Goal: Task Accomplishment & Management: Manage account settings

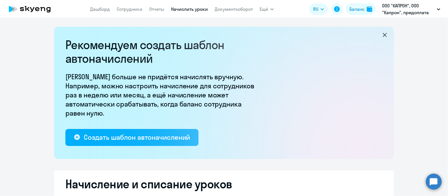
select select "10"
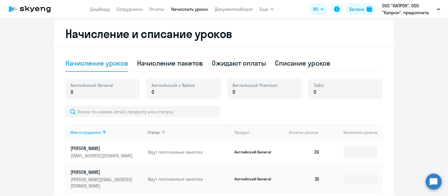
scroll to position [167, 0]
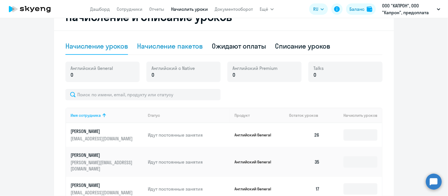
click at [192, 42] on div "Начисление пакетов" at bounding box center [170, 45] width 66 height 9
select select "10"
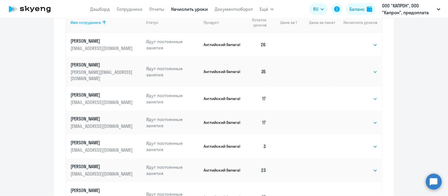
scroll to position [295, 0]
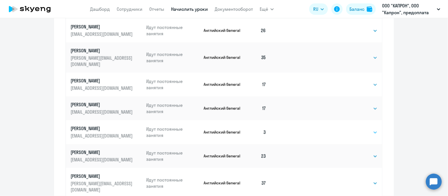
click at [363, 129] on select "Выбрать 4 8 16 32 64 96 128" at bounding box center [366, 132] width 23 height 7
select select "32"
click at [355, 129] on select "Выбрать 4 8 16 32 64 96 128" at bounding box center [366, 132] width 23 height 7
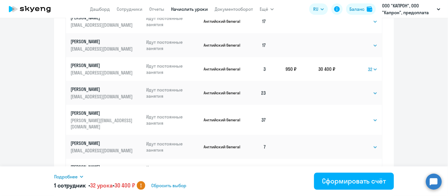
scroll to position [395, 0]
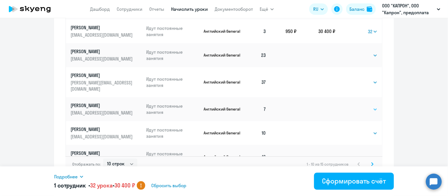
click at [365, 106] on select "Выбрать 4 8 16 32 64 96 128" at bounding box center [366, 109] width 23 height 7
select select "32"
click at [355, 106] on select "Выбрать 4 8 16 32 64 96 128" at bounding box center [366, 109] width 23 height 7
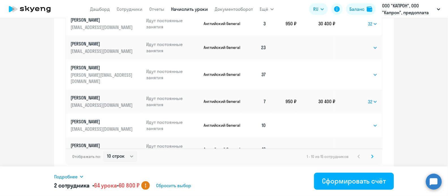
click at [372, 157] on svg-icon at bounding box center [372, 156] width 7 height 7
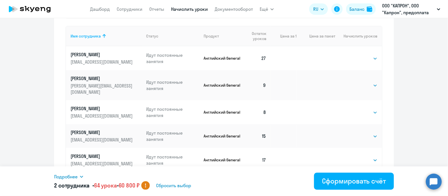
scroll to position [284, 0]
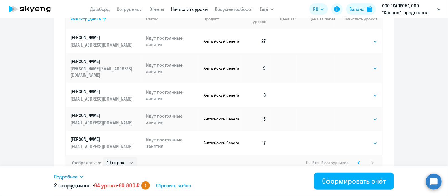
click at [365, 92] on select "Выбрать 4 8 16 32 64 96 128" at bounding box center [366, 95] width 23 height 7
select select "32"
click at [355, 92] on select "Выбрать 4 8 16 32 64 96 128" at bounding box center [366, 95] width 23 height 7
click at [360, 69] on td "Выбрать 4 8 16 32 64 96 128 Выбрать" at bounding box center [359, 68] width 47 height 30
click at [360, 66] on select "Выбрать 4 8 16 32 64 96 128" at bounding box center [366, 68] width 23 height 7
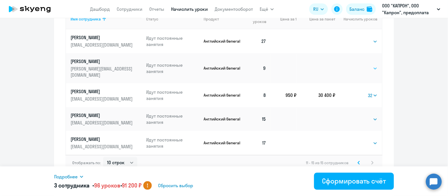
select select "32"
click at [355, 65] on select "Выбрать 4 8 16 32 64 96 128" at bounding box center [366, 68] width 23 height 7
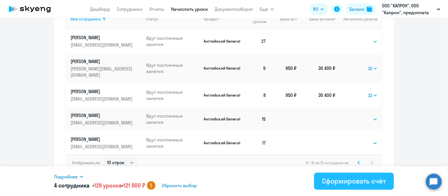
click at [338, 184] on div "Сформировать счёт" at bounding box center [354, 180] width 64 height 9
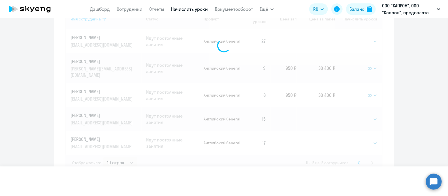
select select
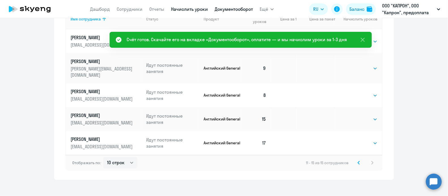
click at [240, 10] on link "Документооборот" at bounding box center [234, 9] width 38 height 6
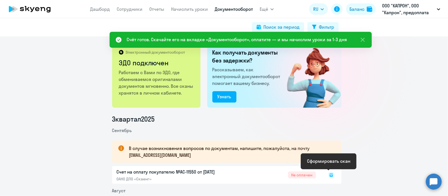
click at [330, 175] on icon at bounding box center [331, 174] width 3 height 3
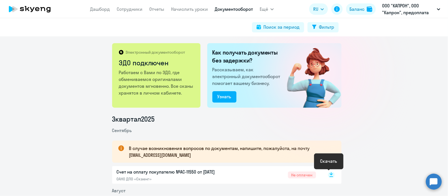
click at [328, 173] on rect at bounding box center [331, 174] width 7 height 7
